Goal: Entertainment & Leisure: Consume media (video, audio)

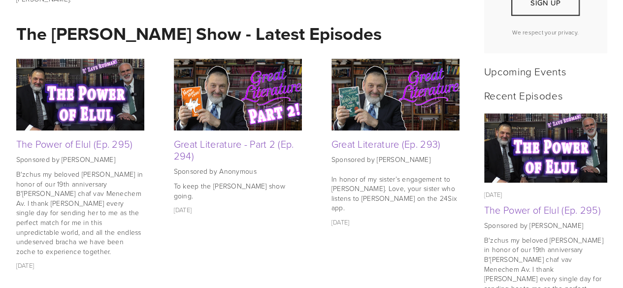
scroll to position [394, 0]
click at [326, 38] on strong "The Rabbi Orlofsky Show - Latest Episodes" at bounding box center [198, 34] width 365 height 26
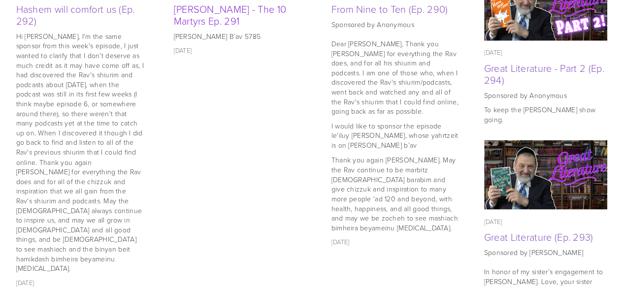
scroll to position [689, 0]
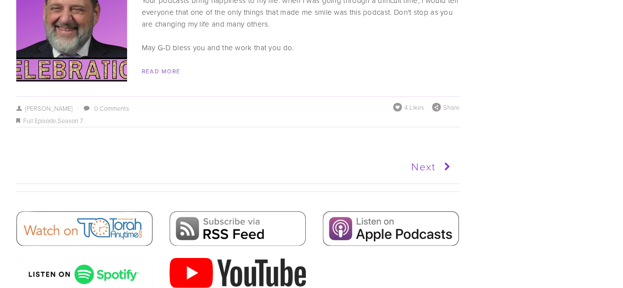
scroll to position [4978, 0]
click at [435, 155] on link "Next" at bounding box center [345, 167] width 217 height 25
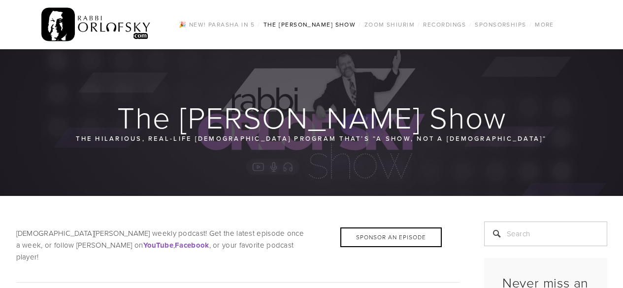
scroll to position [1034, 0]
